Goal: Information Seeking & Learning: Check status

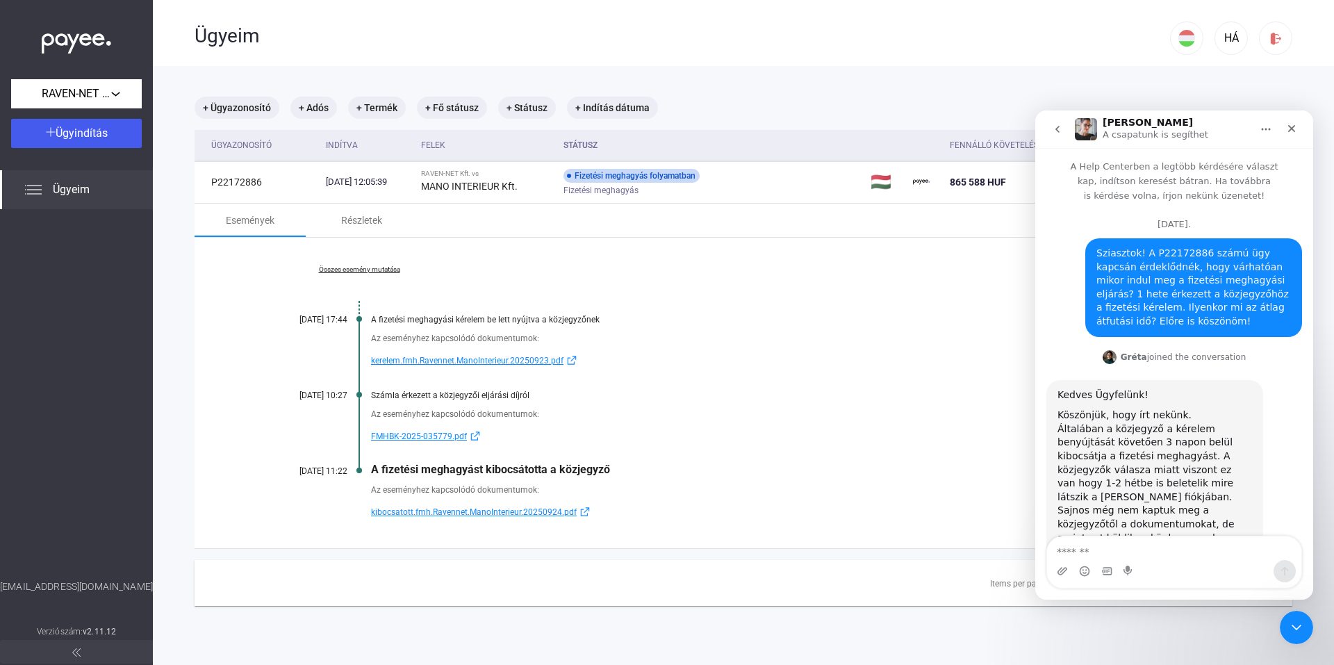
scroll to position [563, 0]
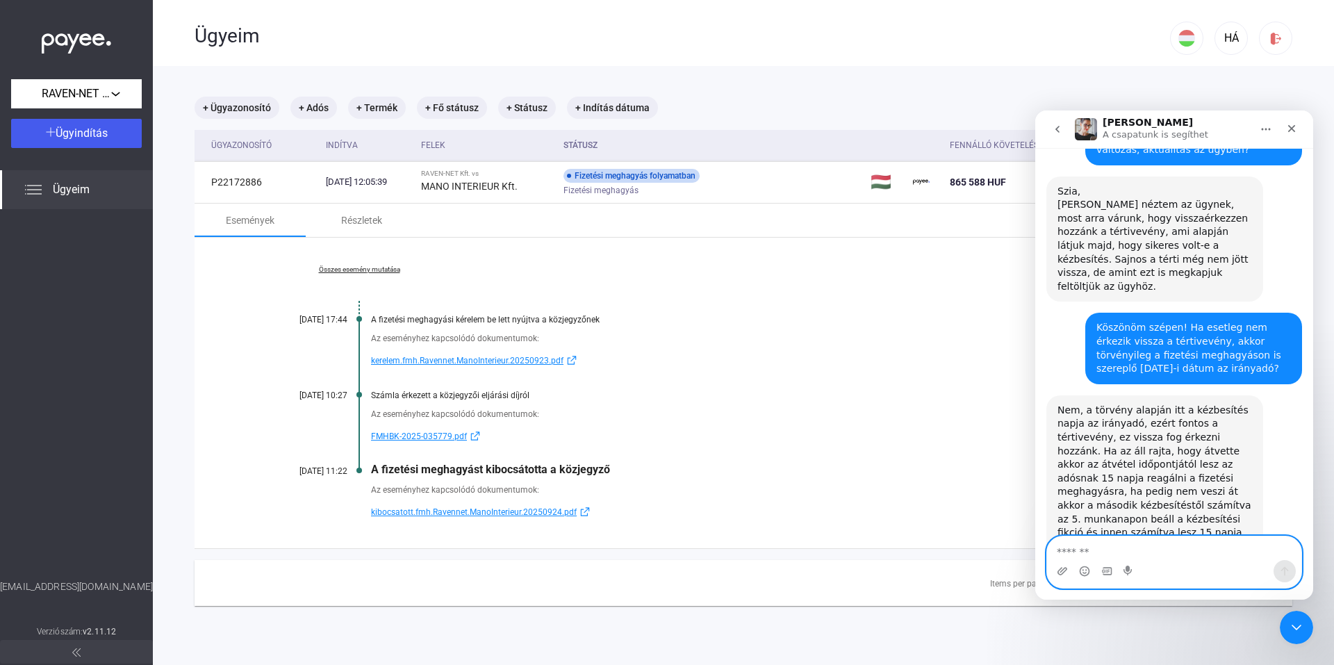
click at [1165, 546] on textarea "Üzenet…" at bounding box center [1174, 548] width 254 height 24
type textarea "**********"
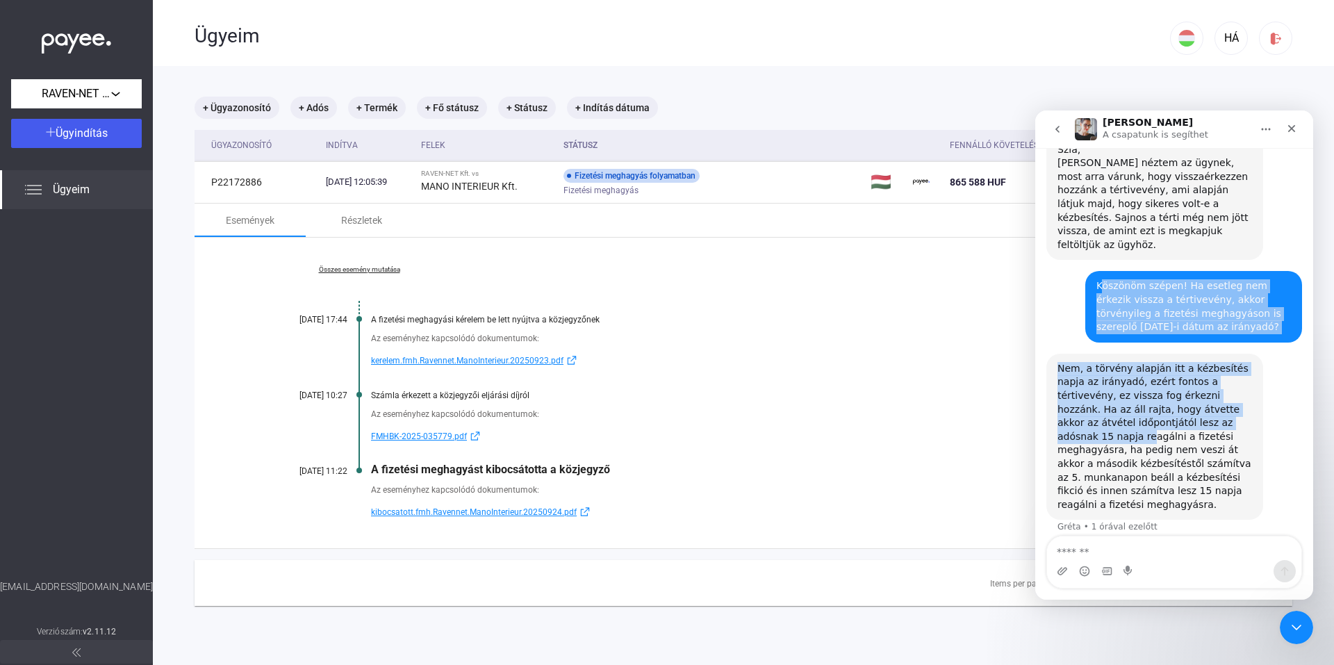
drag, startPoint x: 1092, startPoint y: 244, endPoint x: 1131, endPoint y: 309, distance: 76.0
click at [1173, 377] on div "Sziasztok! A P22172886 számú ügy kapcsán érdeklődnék, hogy várhatóan mikor indu…" at bounding box center [1174, 113] width 256 height 958
click at [1113, 279] on div "Köszönöm szépen! Ha esetleg nem érkezik vissza a tértivevény, akkor törvényileg…" at bounding box center [1193, 306] width 195 height 54
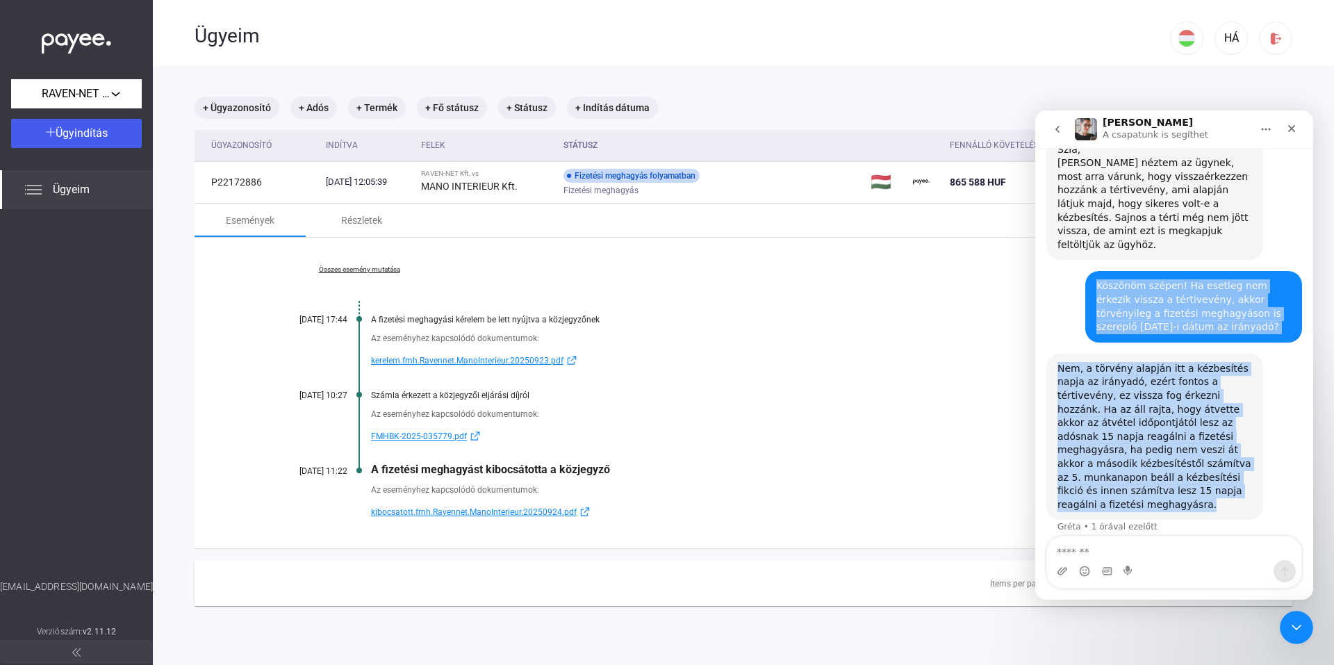
drag, startPoint x: 1088, startPoint y: 246, endPoint x: 1203, endPoint y: 447, distance: 231.6
click at [1204, 447] on div "Sziasztok! A P22172886 számú ügy kapcsán érdeklődnék, hogy várhatóan mikor indu…" at bounding box center [1174, 113] width 256 height 958
copy div "Köszönöm szépen! Ha esetleg nem érkezik vissza a tértivevény, akkor törvényileg…"
click at [1264, 401] on div "Nem, a törvény alapján itt a kézbesítés napja az irányadó, ezért fontos a térti…" at bounding box center [1174, 450] width 256 height 192
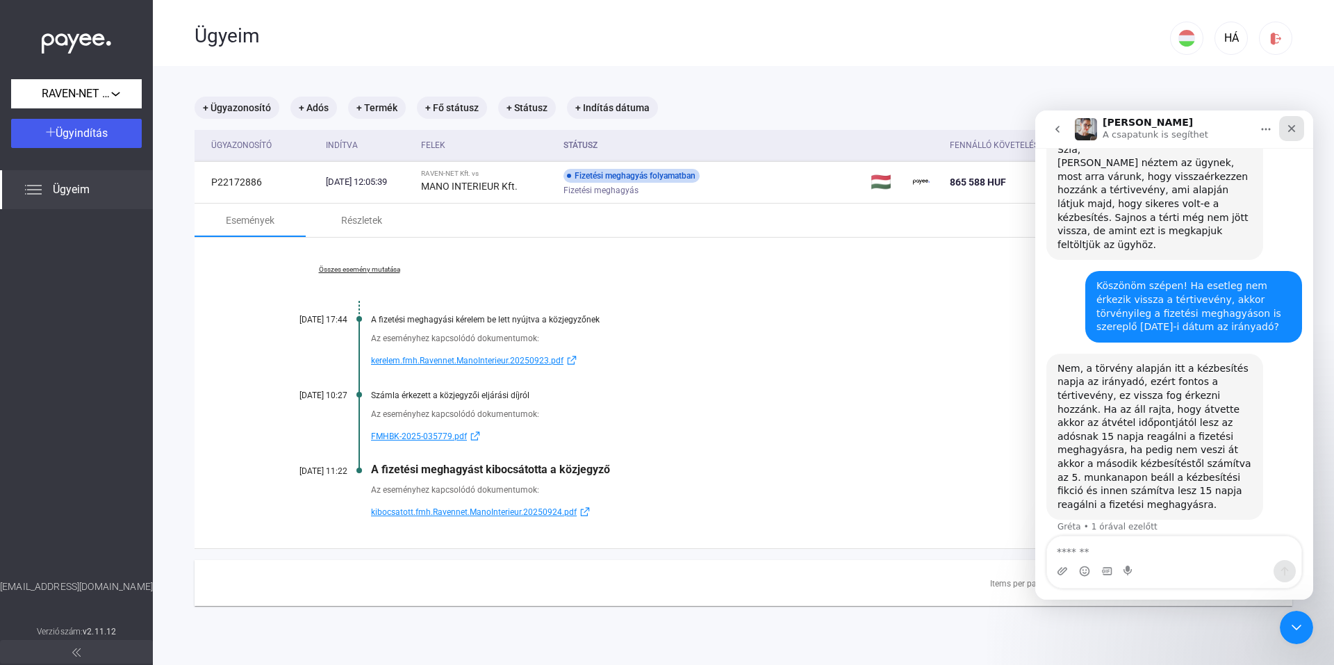
click at [1299, 129] on div "Bezárás" at bounding box center [1291, 128] width 25 height 25
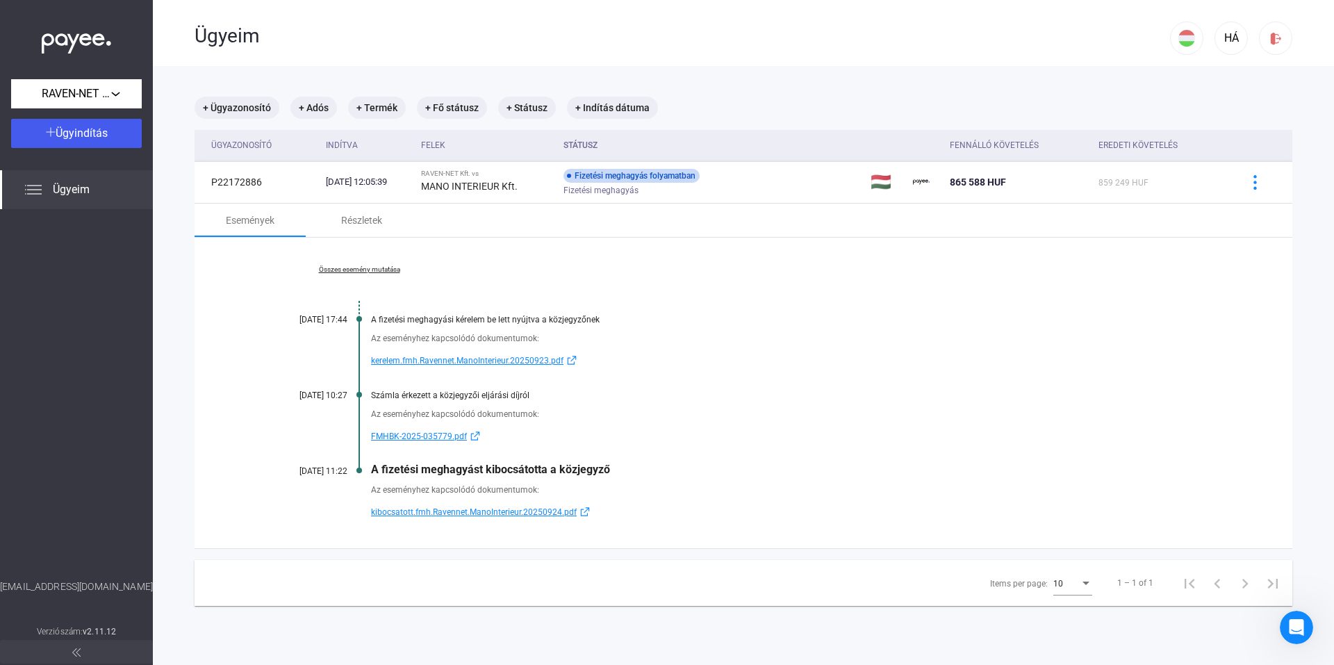
click at [1010, 365] on link "kerelem.fmh.Ravennet.ManoInterieur.20250923.pdf" at bounding box center [797, 360] width 852 height 17
